Goal: Task Accomplishment & Management: Complete application form

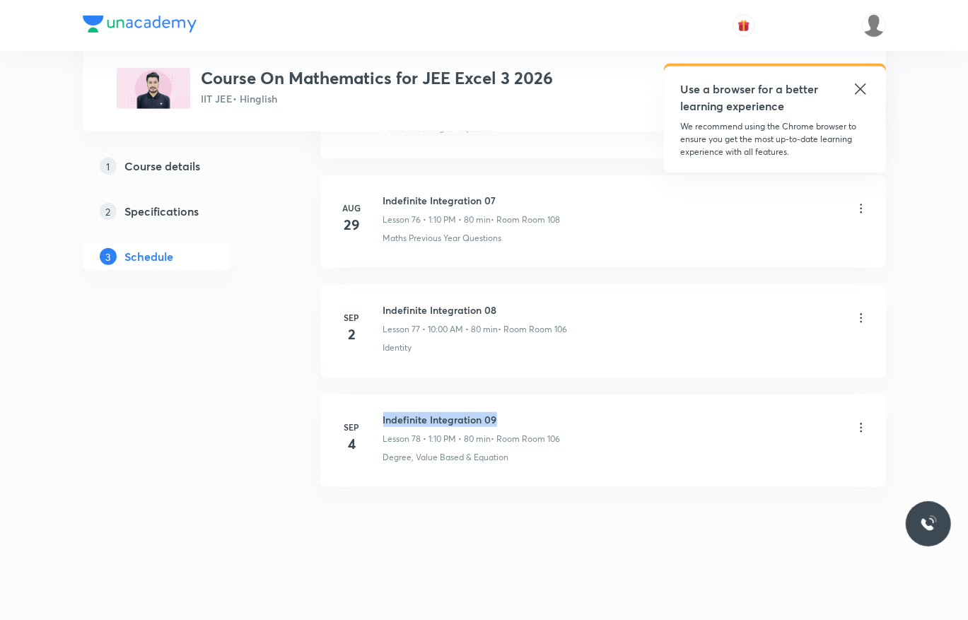
click at [383, 403] on li "Sep 4 Indefinite Integration 09 Lesson 78 • 1:10 PM • 80 min • Room Room 106 De…" at bounding box center [603, 441] width 566 height 93
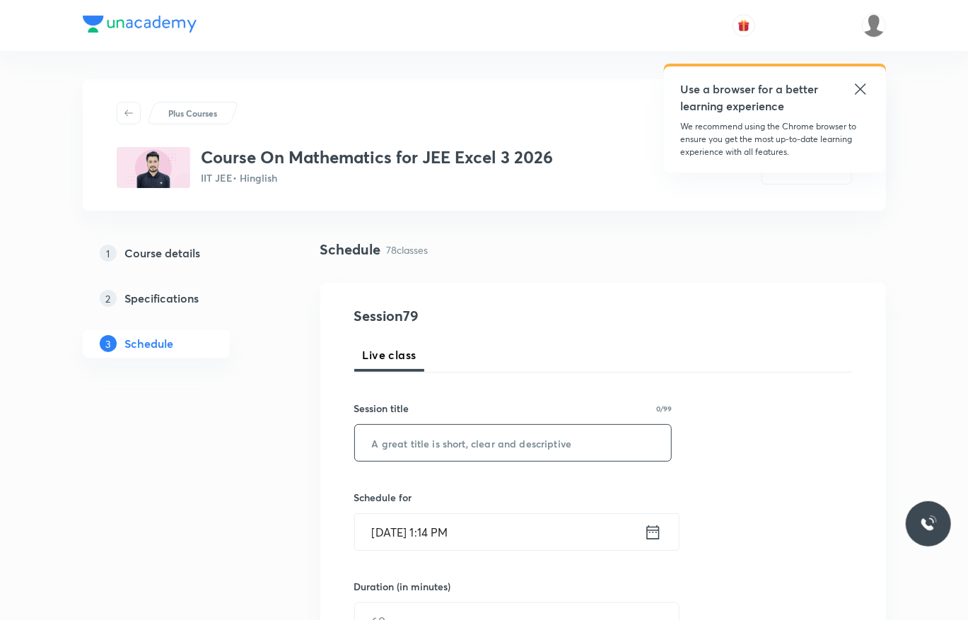
paste input "Indefinite Integration 09"
click at [542, 436] on input "Indefinite Integration 09" at bounding box center [513, 443] width 317 height 36
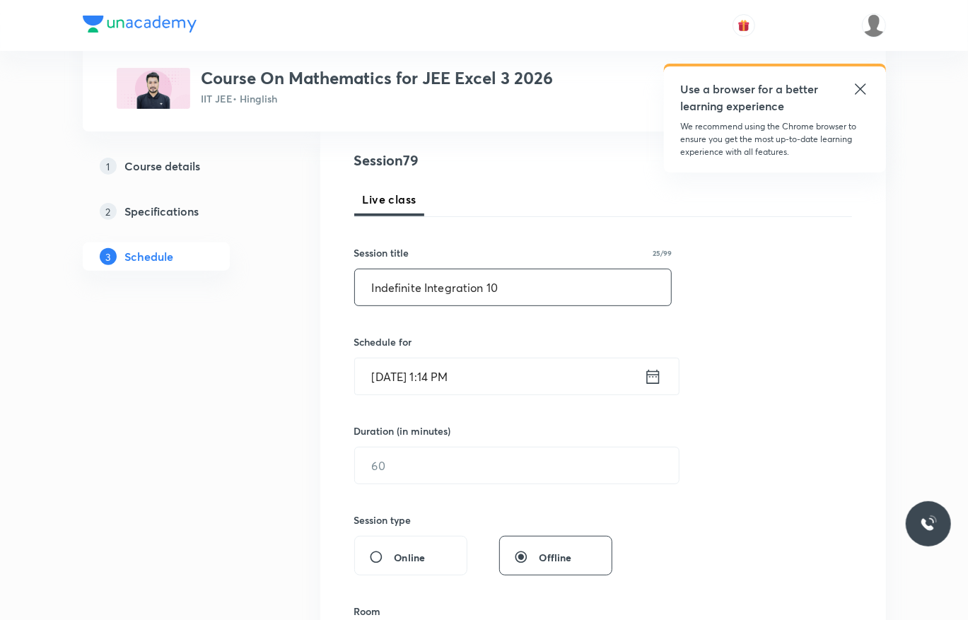
scroll to position [177, 0]
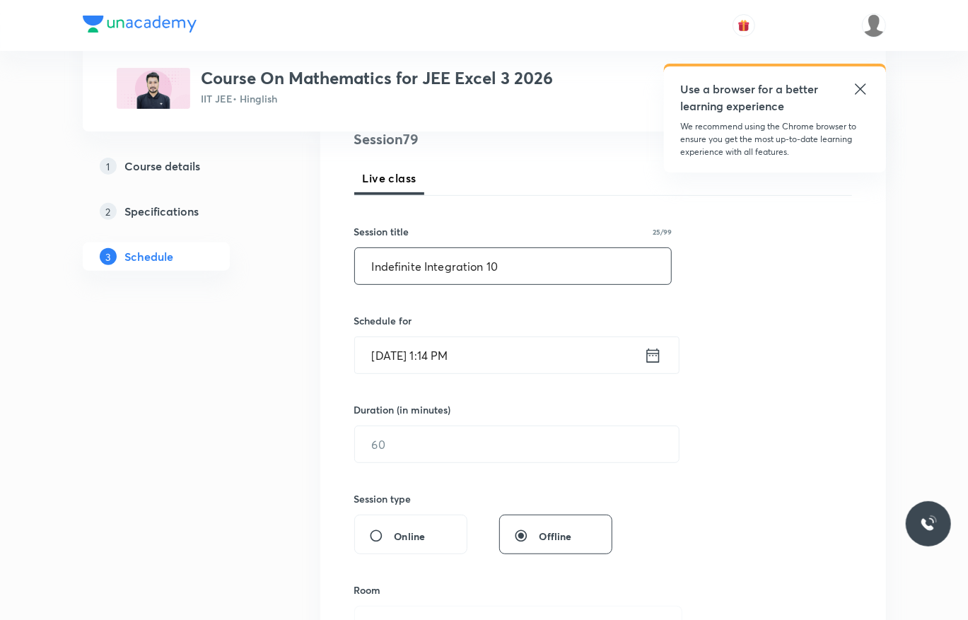
type input "Indefinite Integration 10"
click at [533, 346] on input "Sep 5, 2025, 1:14 PM" at bounding box center [499, 355] width 289 height 36
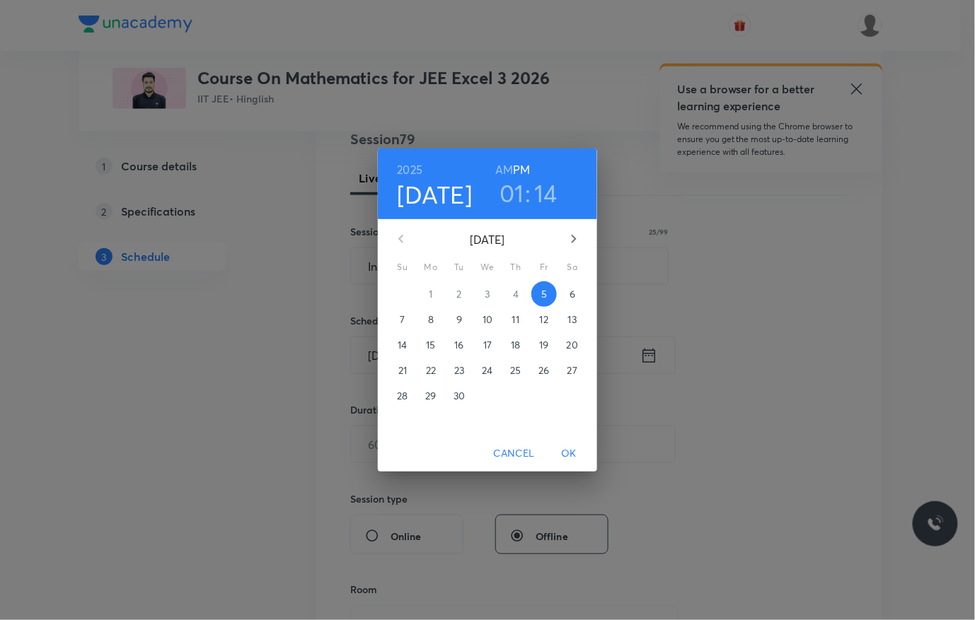
click at [542, 185] on h3 "14" at bounding box center [545, 193] width 23 height 30
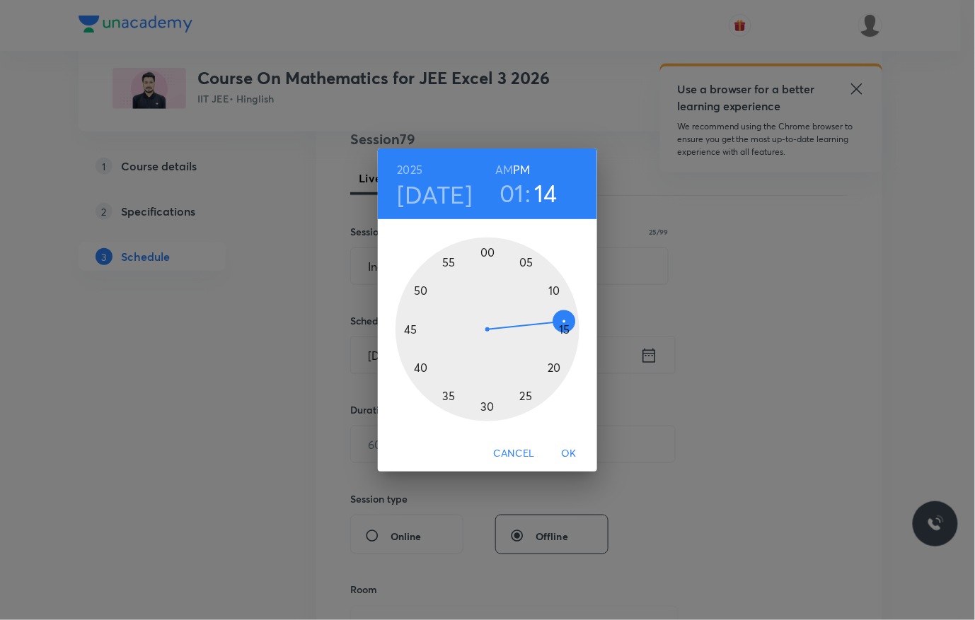
click at [552, 362] on div at bounding box center [487, 330] width 184 height 184
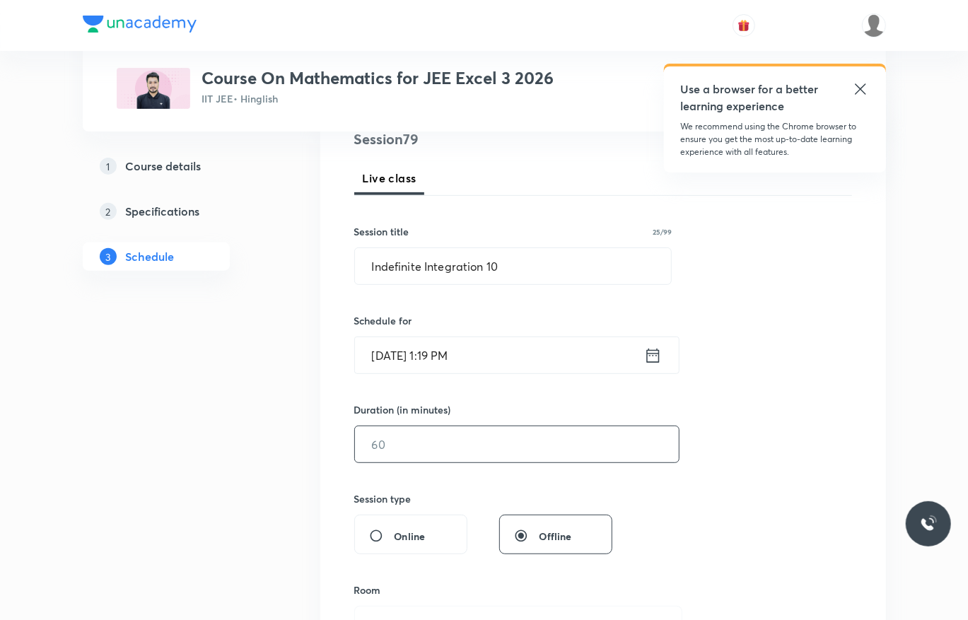
click at [461, 441] on input "text" at bounding box center [517, 445] width 324 height 36
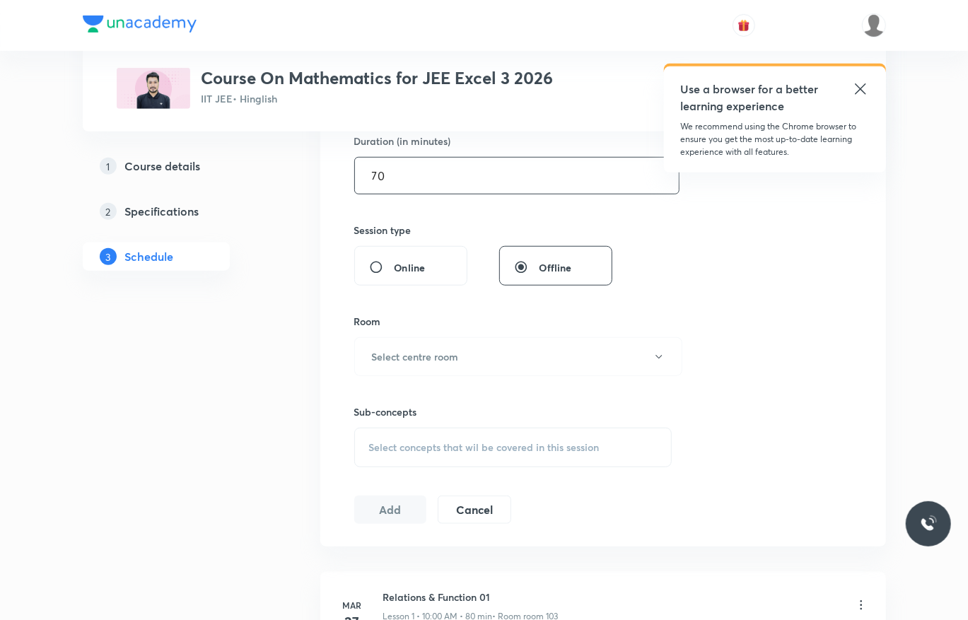
scroll to position [448, 0]
type input "70"
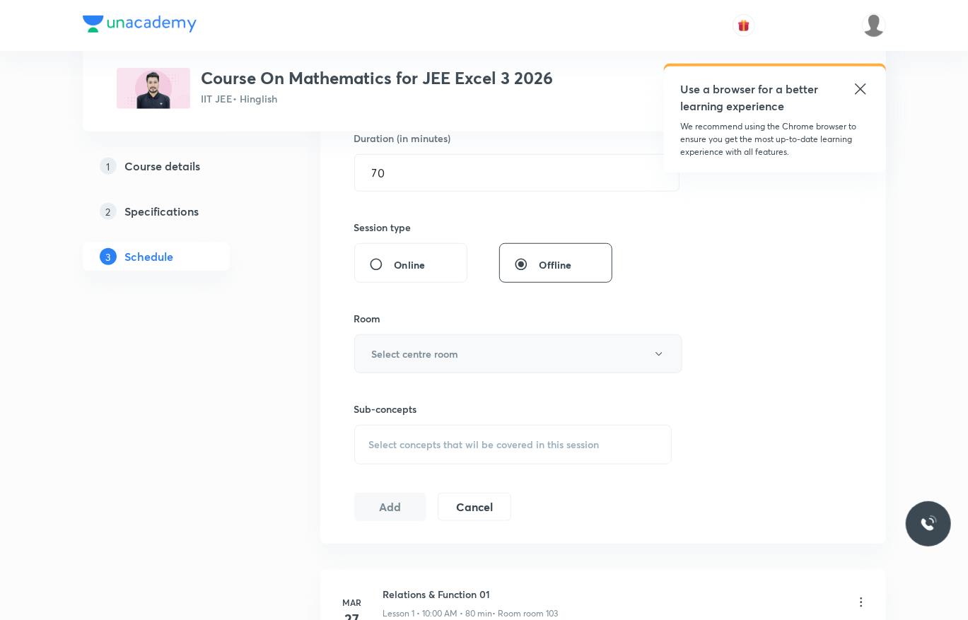
click at [465, 352] on button "Select centre room" at bounding box center [518, 354] width 328 height 39
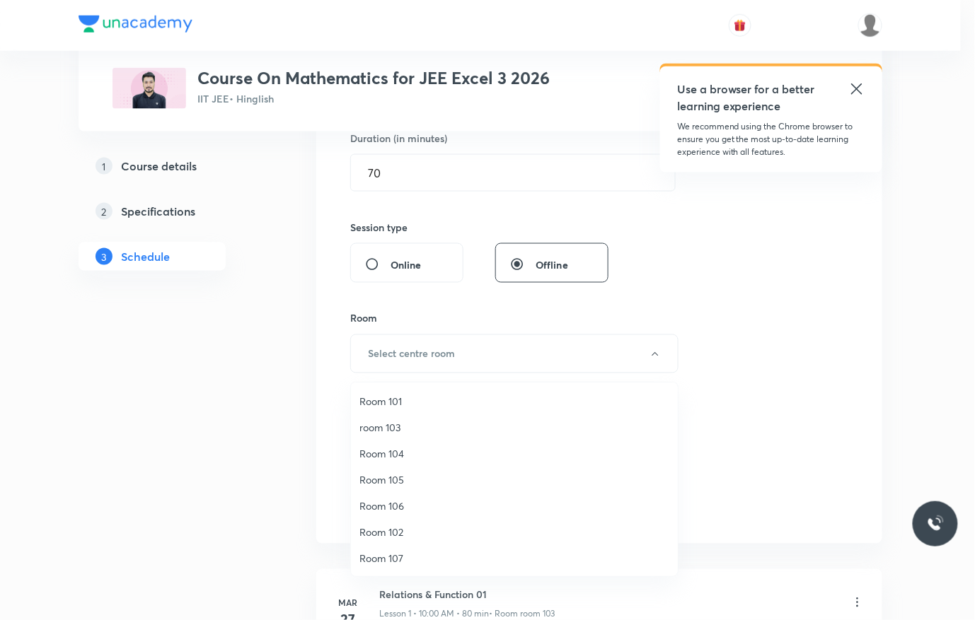
click at [402, 506] on span "Room 106" at bounding box center [514, 506] width 310 height 15
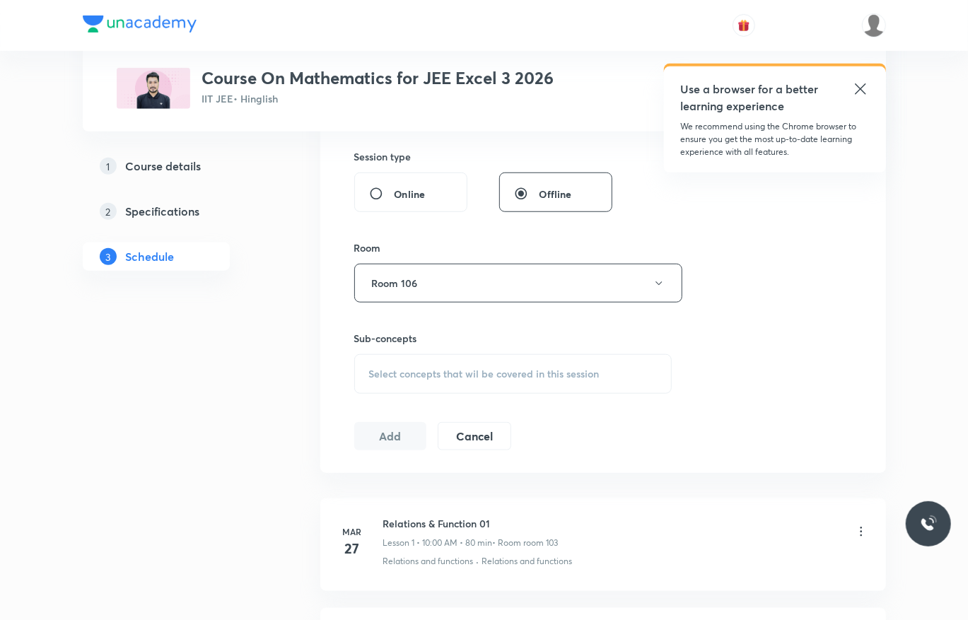
scroll to position [522, 0]
click at [579, 361] on div "Select concepts that wil be covered in this session" at bounding box center [513, 372] width 318 height 40
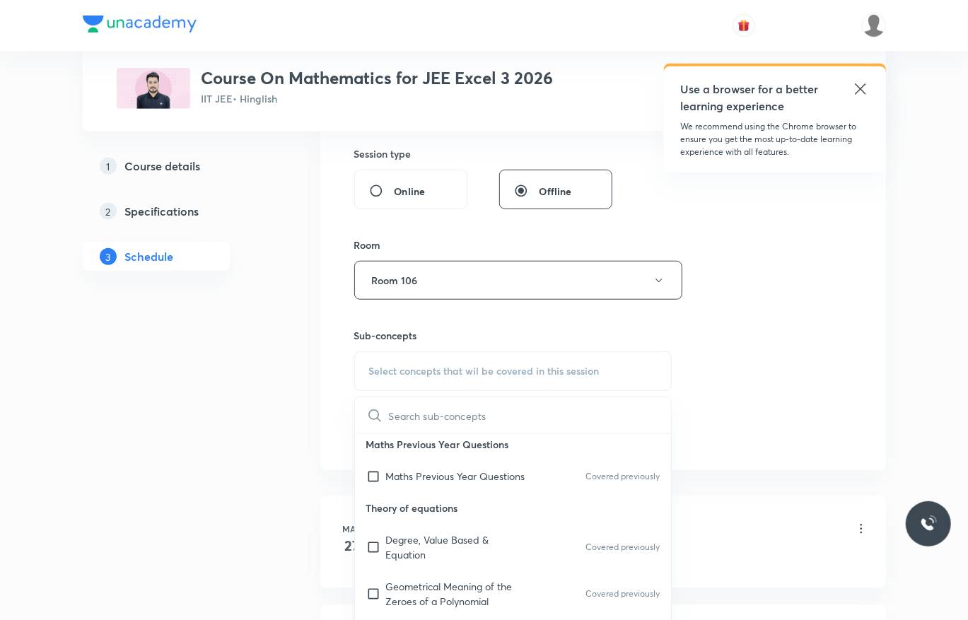
scroll to position [71, 0]
click at [436, 535] on p "Degree, Value Based & Equation" at bounding box center [457, 546] width 143 height 30
click at [762, 419] on div "Session 79 Live class Session title 25/99 Indefinite Integration 10 ​ Schedule …" at bounding box center [603, 116] width 498 height 664
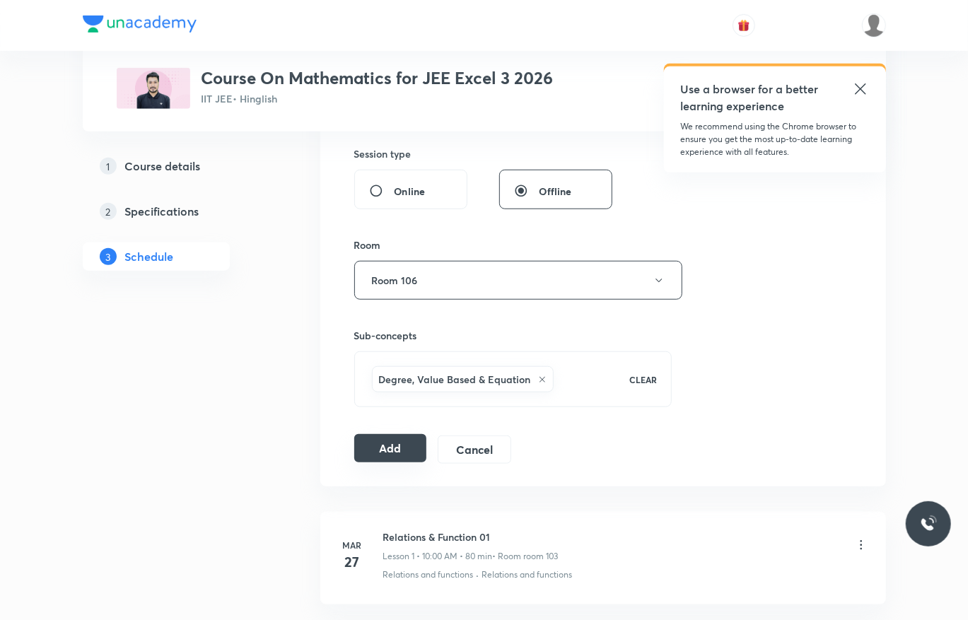
click at [413, 442] on button "Add" at bounding box center [390, 448] width 73 height 28
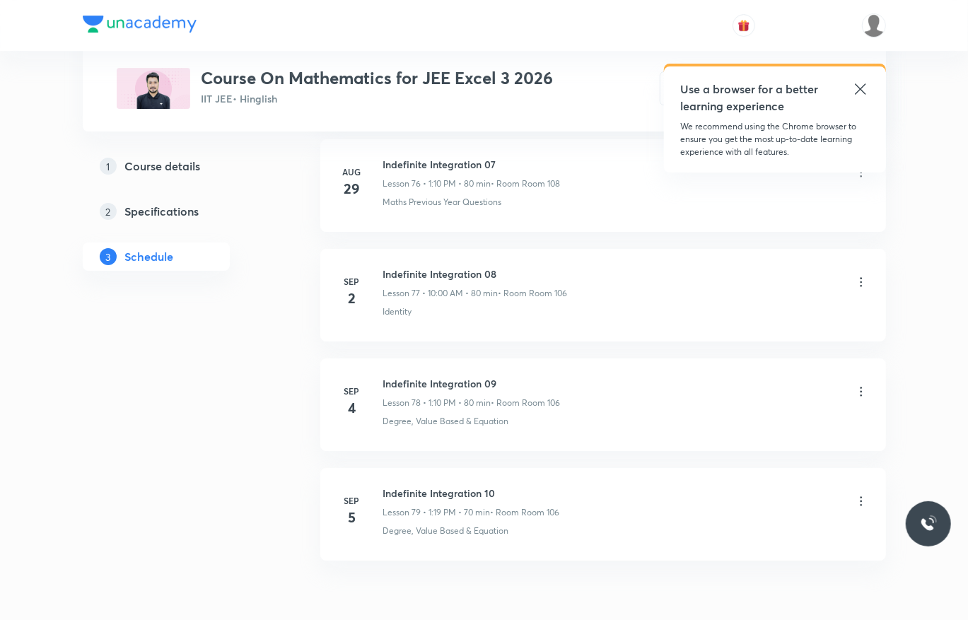
scroll to position [8563, 0]
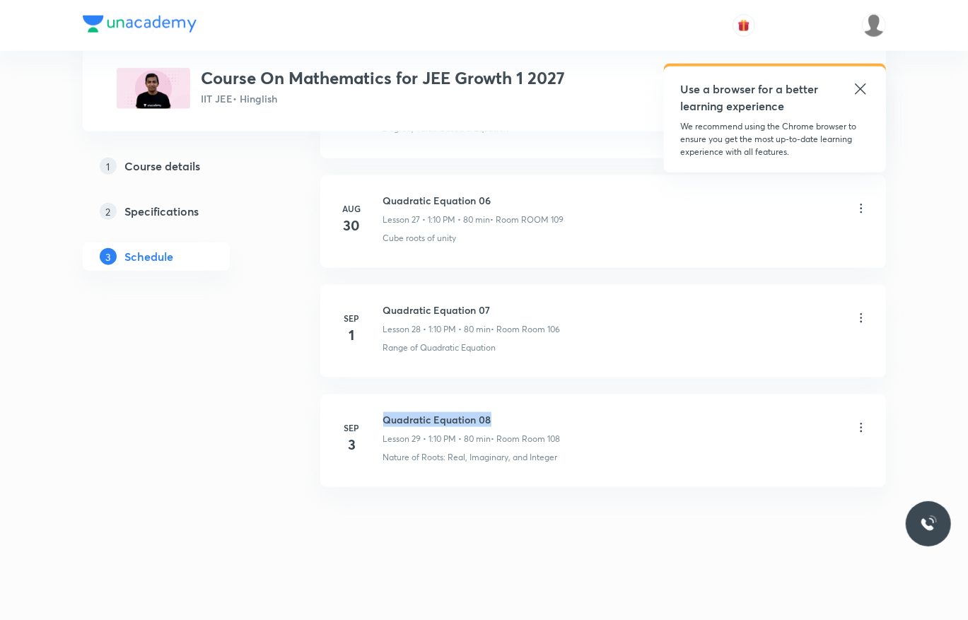
drag, startPoint x: 379, startPoint y: 405, endPoint x: 498, endPoint y: 402, distance: 118.9
click at [498, 402] on li "Sep 3 Quadratic Equation 08 Lesson 29 • 1:10 PM • 80 min • Room Room 108 Nature…" at bounding box center [603, 441] width 566 height 93
copy h6 "Quadratic Equation 08"
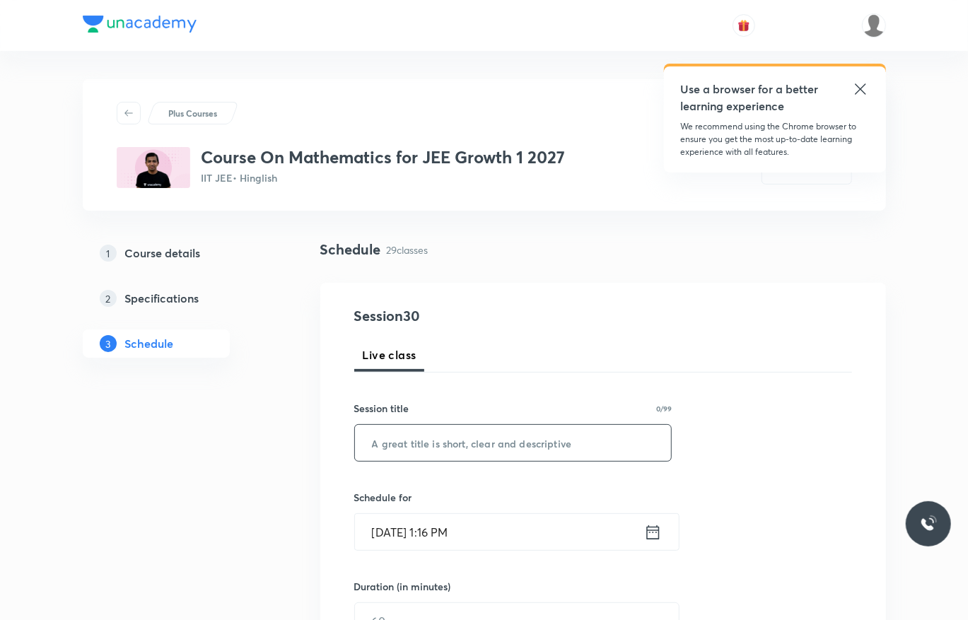
paste input "Quadratic Equation 08"
click at [596, 434] on input "Quadratic Equation 08" at bounding box center [513, 443] width 317 height 36
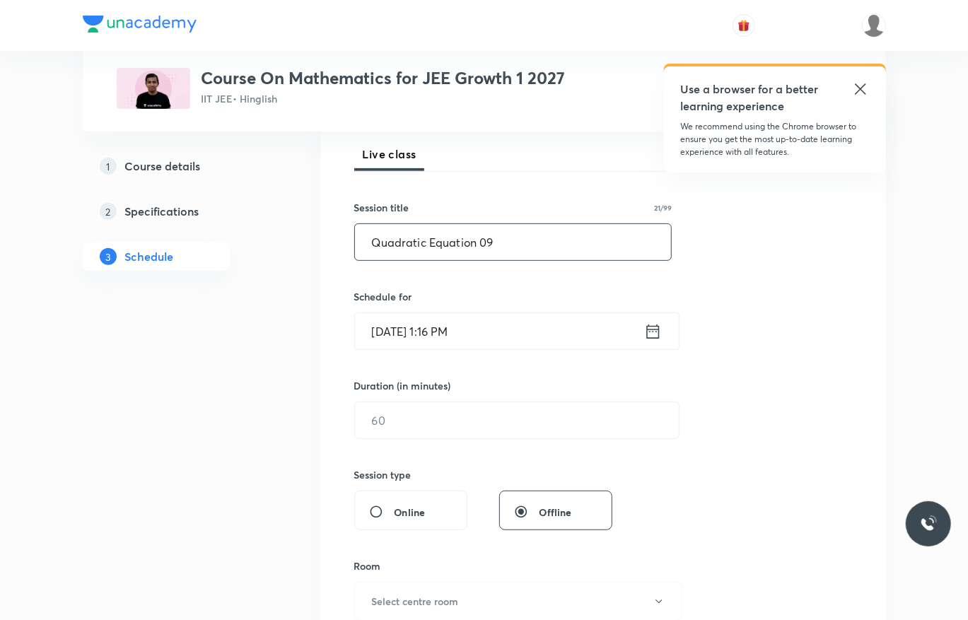
scroll to position [202, 0]
type input "Quadratic Equation 09"
click at [561, 323] on input "Sep 5, 2025, 1:16 PM" at bounding box center [499, 330] width 289 height 36
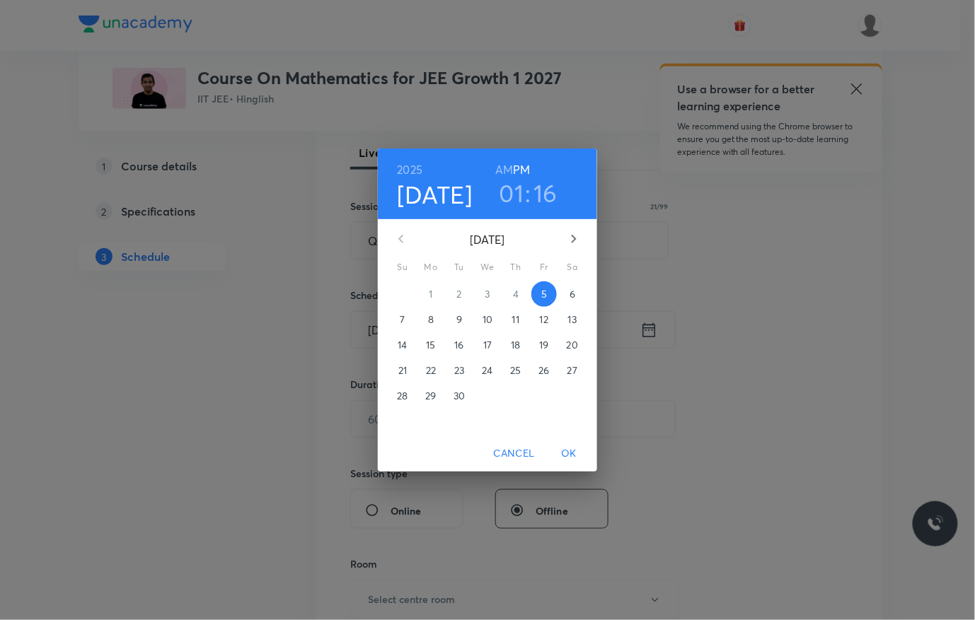
click at [542, 193] on h3 "16" at bounding box center [546, 193] width 24 height 30
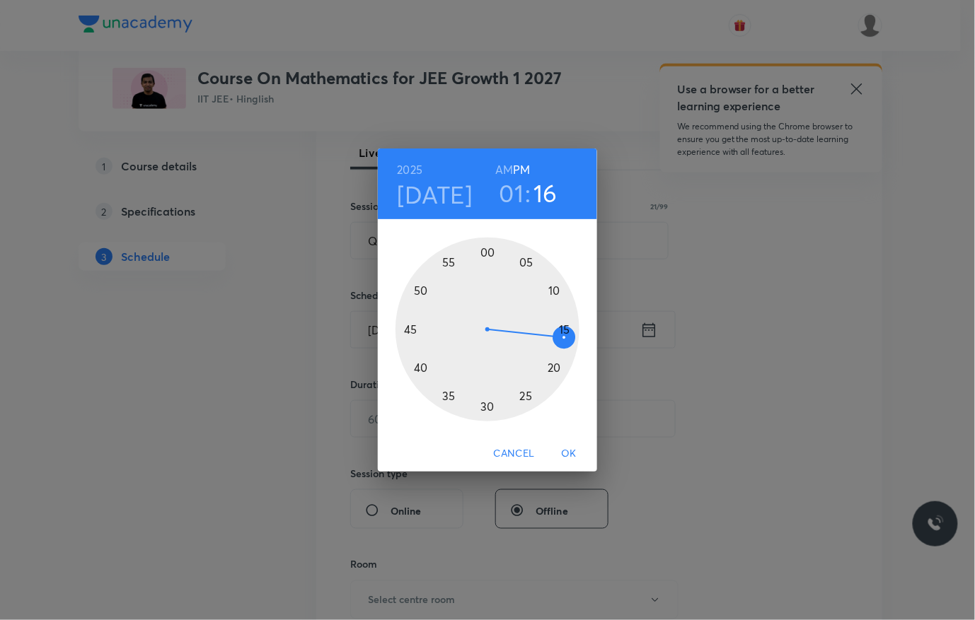
click at [555, 365] on div at bounding box center [487, 330] width 184 height 184
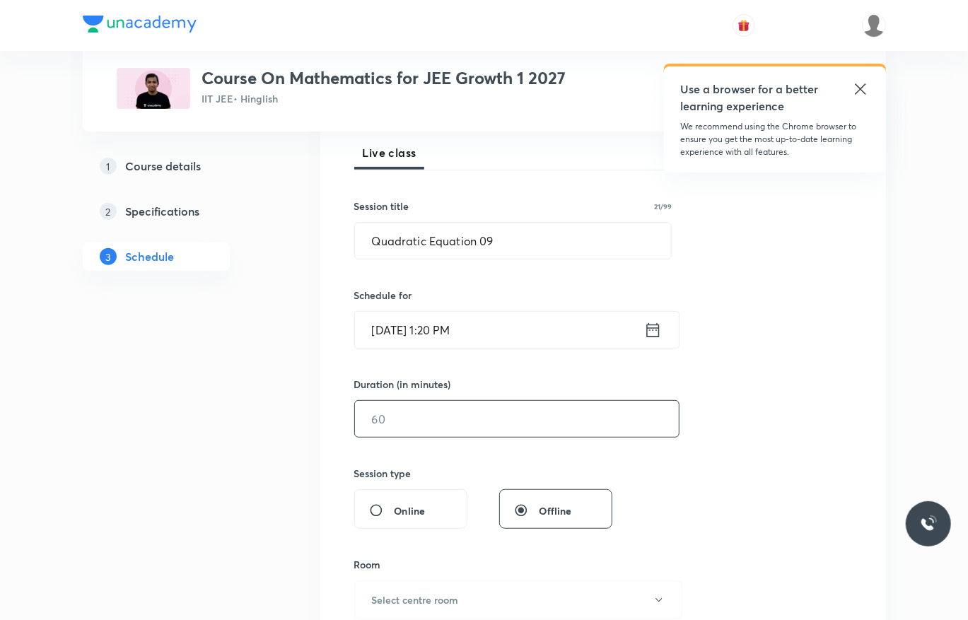
click at [481, 414] on input "text" at bounding box center [517, 419] width 324 height 36
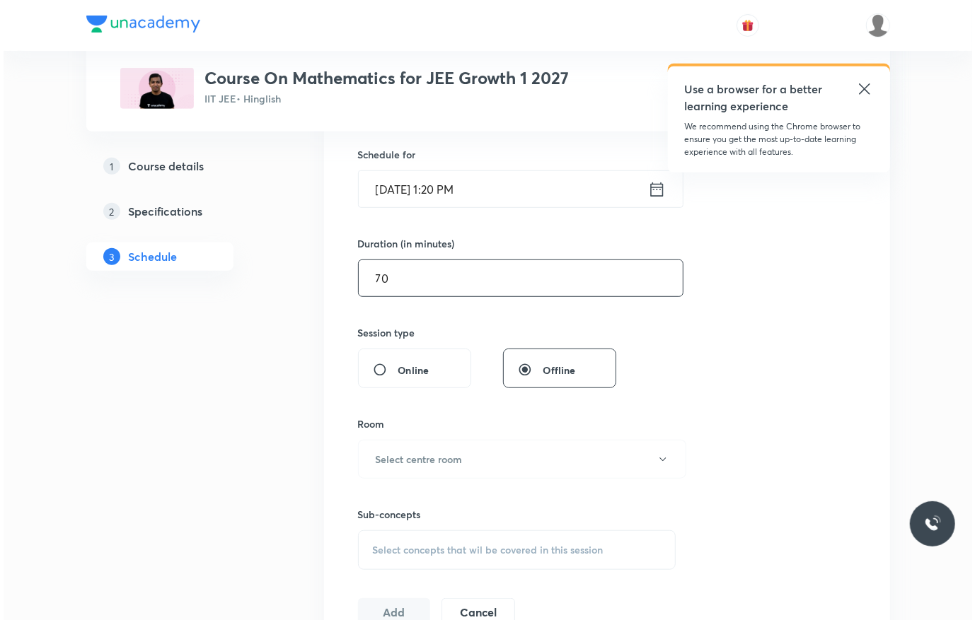
scroll to position [344, 0]
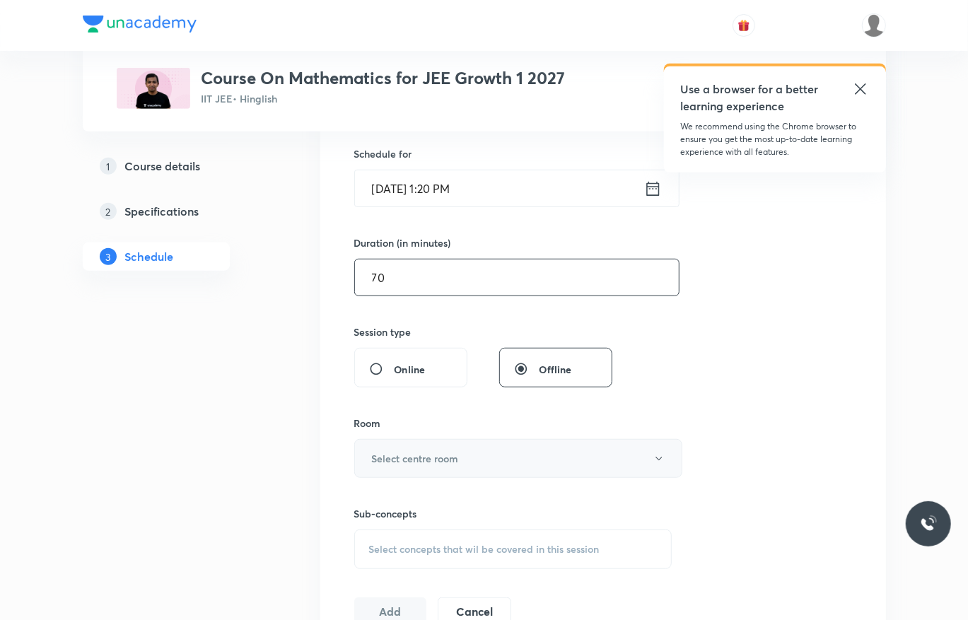
type input "70"
click at [459, 450] on button "Select centre room" at bounding box center [518, 458] width 328 height 39
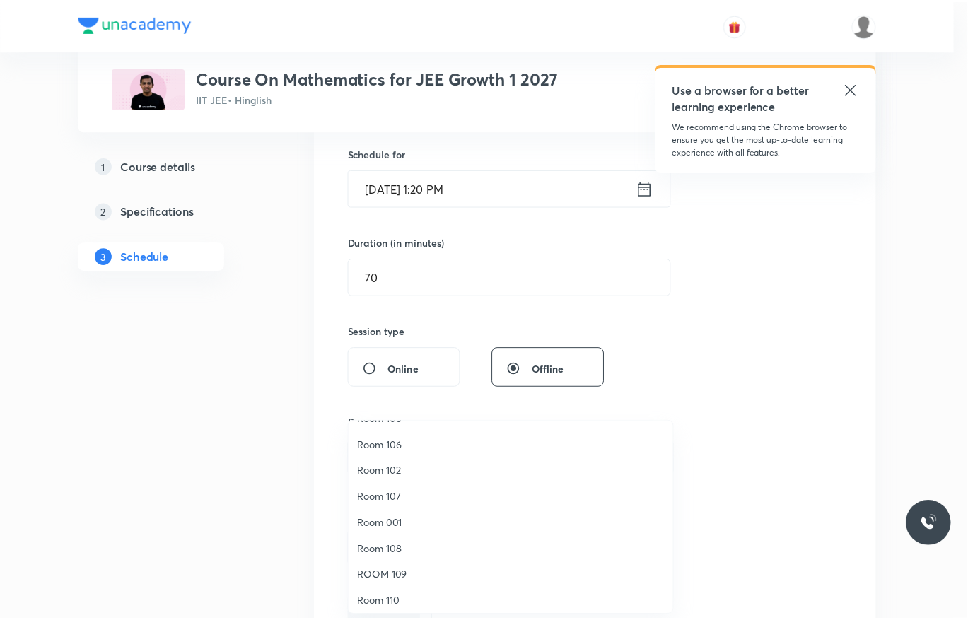
scroll to position [105, 0]
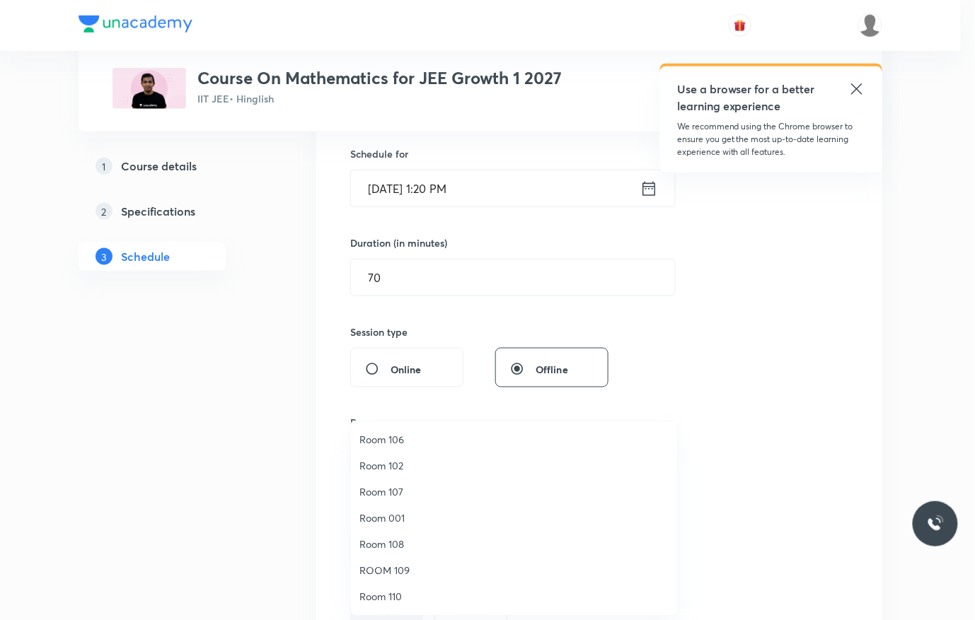
click at [402, 564] on span "ROOM 109" at bounding box center [514, 570] width 310 height 15
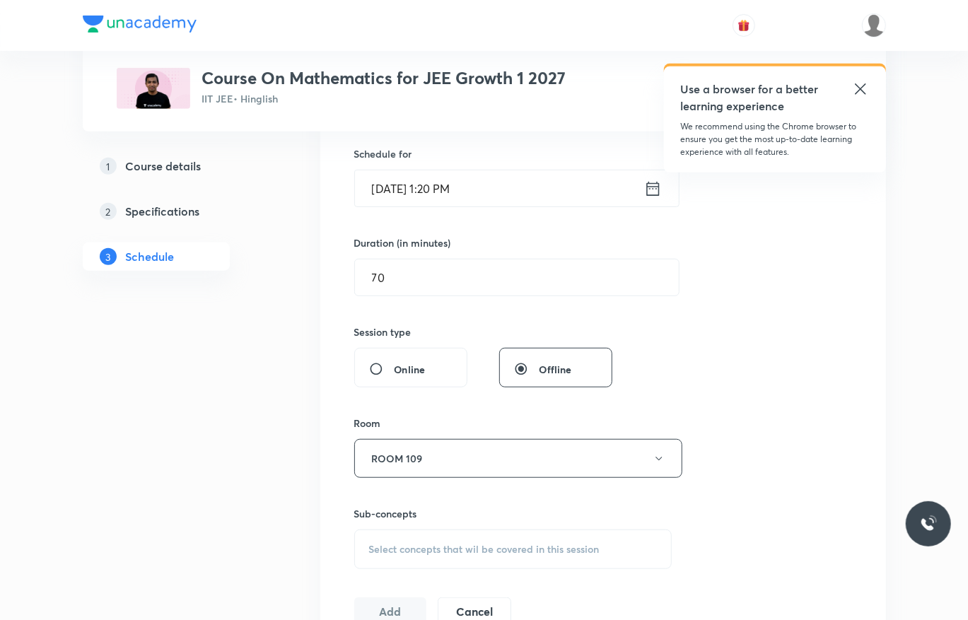
click at [699, 423] on div "Session 30 Live class Session title 21/99 Quadratic Equation 09 ​ Schedule for …" at bounding box center [603, 294] width 498 height 664
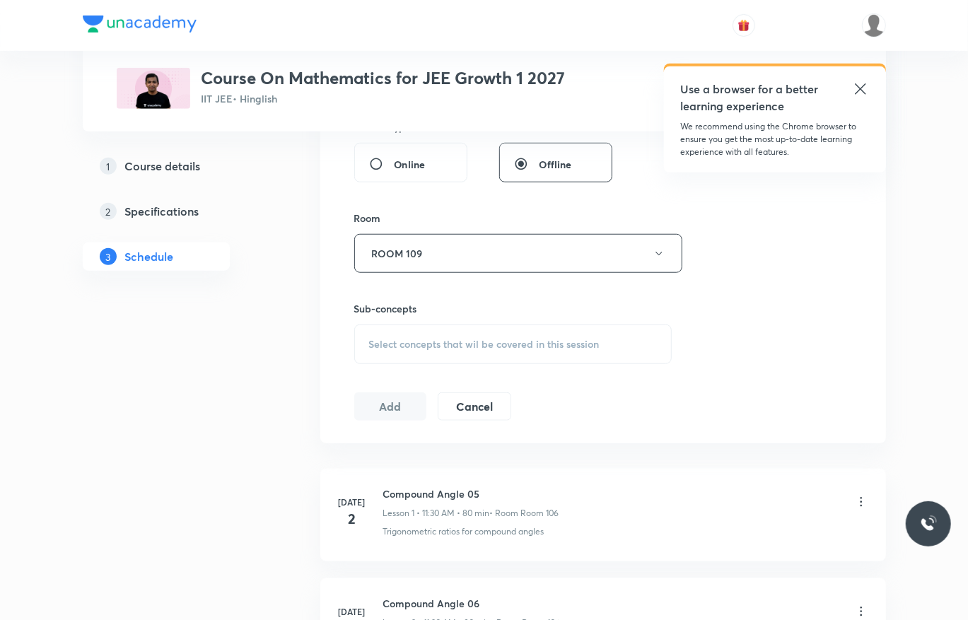
click at [556, 352] on div "Select concepts that wil be covered in this session" at bounding box center [513, 345] width 318 height 40
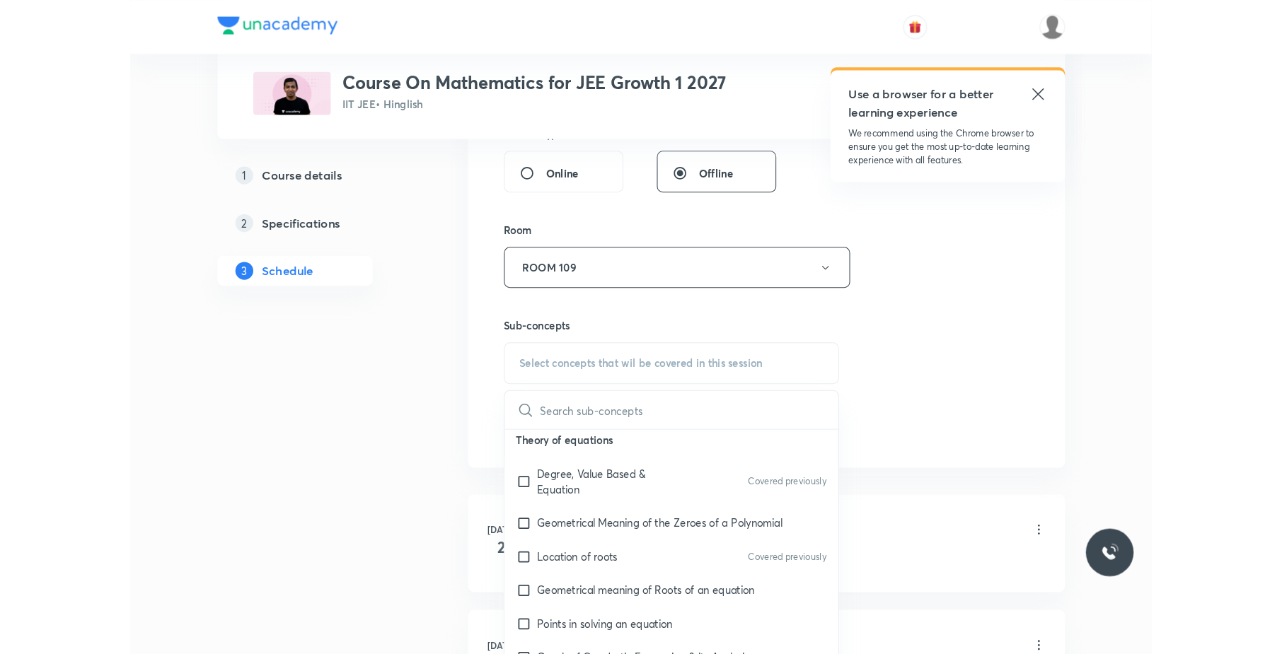
scroll to position [134, 0]
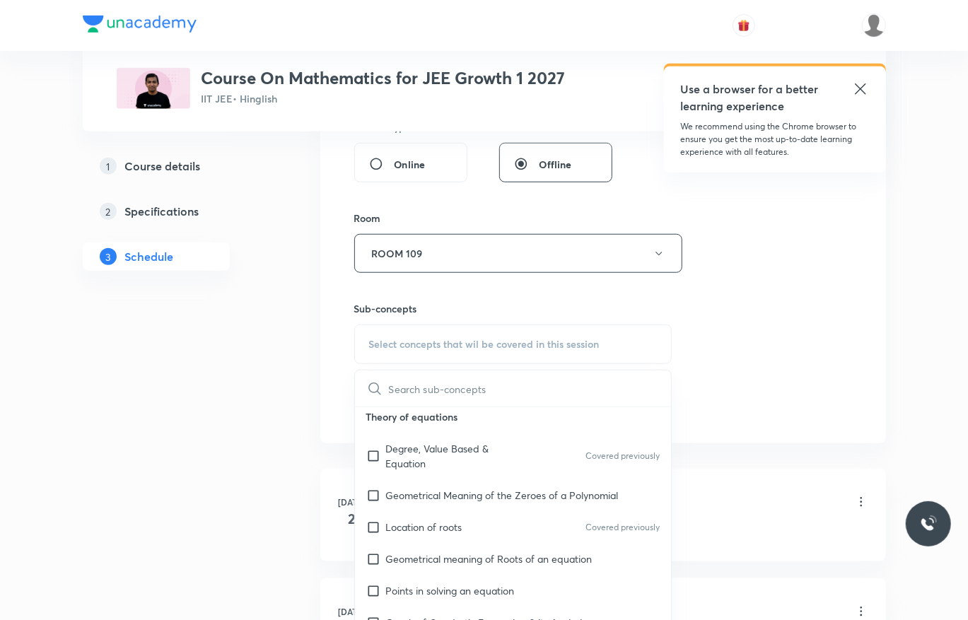
click at [489, 533] on div "Location of roots Covered previously" at bounding box center [513, 527] width 317 height 32
checkbox input "true"
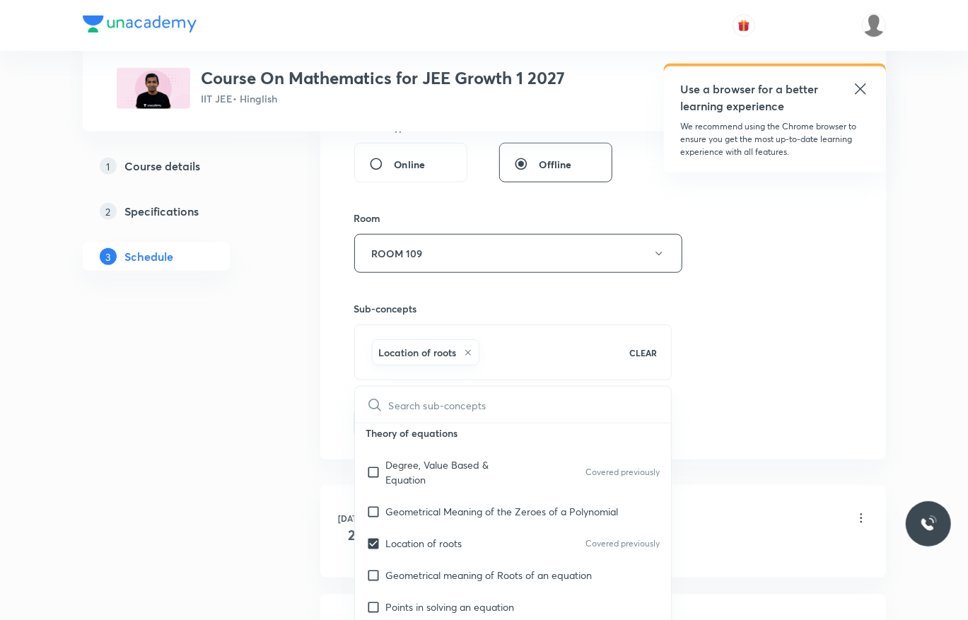
click at [762, 403] on div "Session 30 Live class Session title 21/99 Quadratic Equation 09 ​ Schedule for …" at bounding box center [603, 97] width 498 height 680
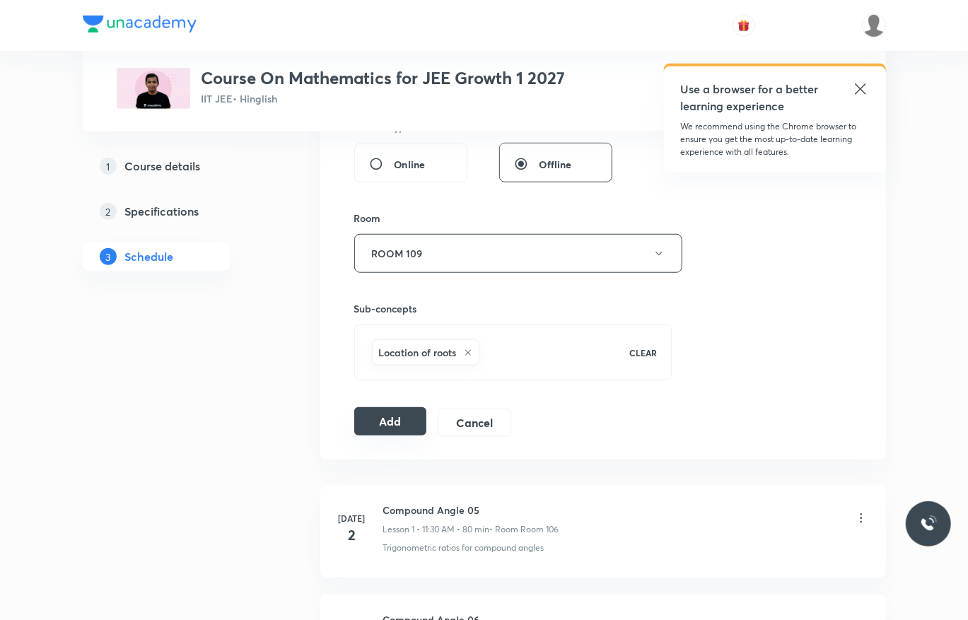
click at [383, 414] on button "Add" at bounding box center [390, 421] width 73 height 28
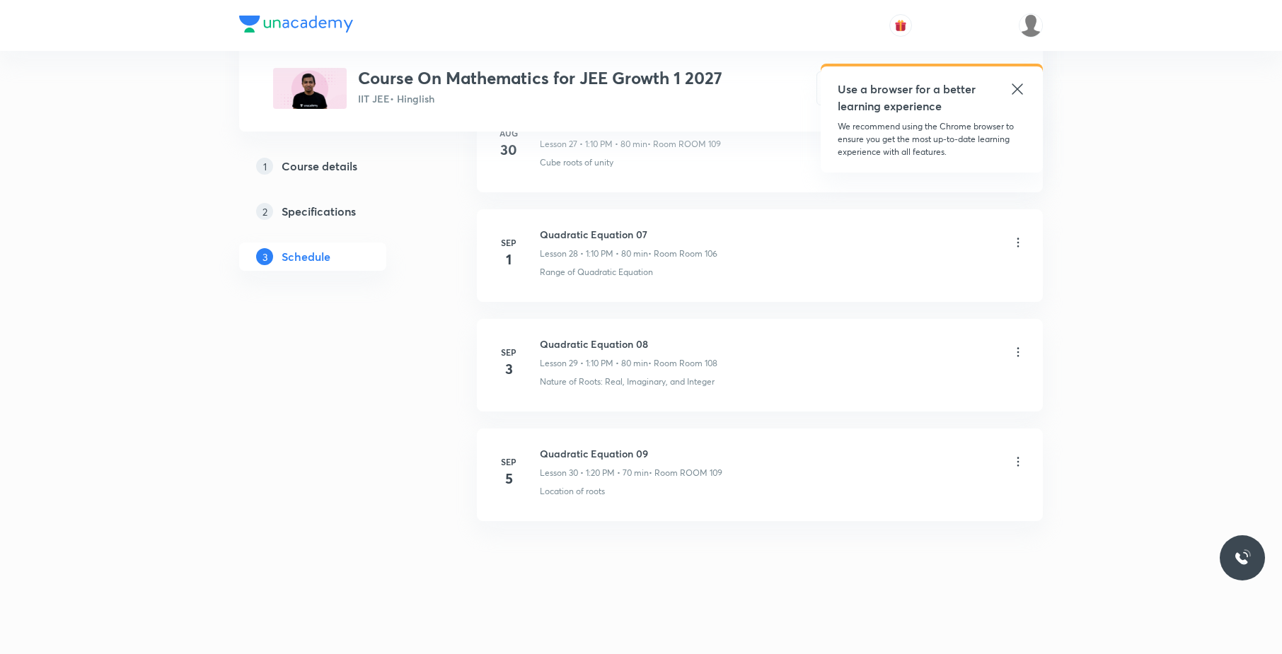
scroll to position [3133, 0]
